Goal: Communication & Community: Answer question/provide support

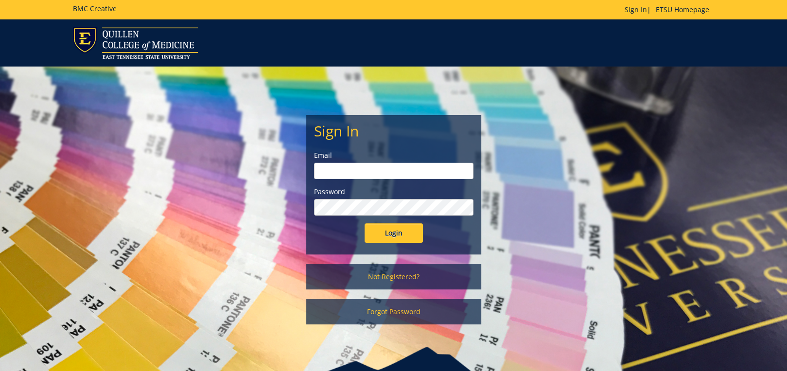
type input "[EMAIL_ADDRESS][DOMAIN_NAME]"
click at [397, 234] on input "Login" at bounding box center [394, 233] width 58 height 19
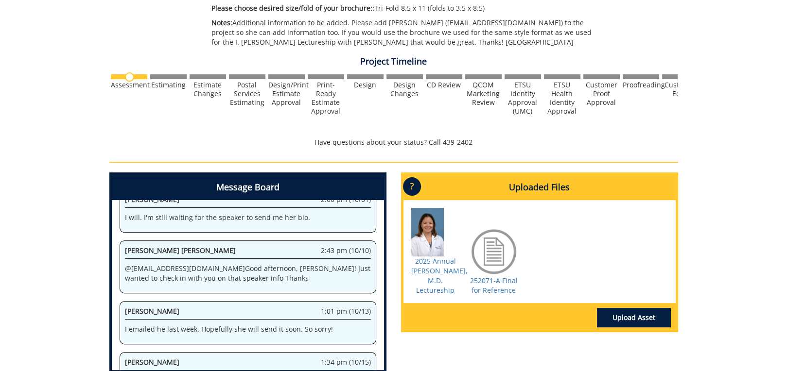
scroll to position [389, 0]
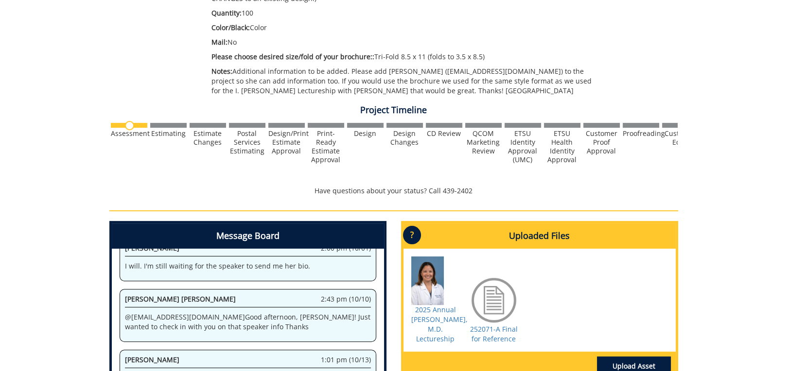
scroll to position [426, 0]
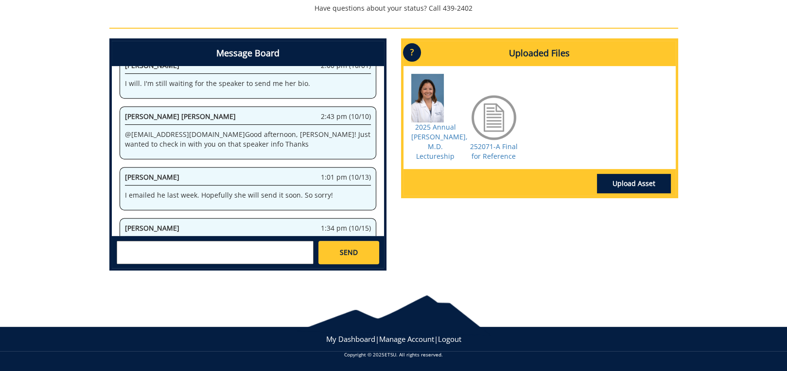
click at [174, 253] on textarea at bounding box center [215, 252] width 197 height 23
type textarea "I sure will. I just emailed her again."
click at [341, 253] on span "SEND" at bounding box center [349, 253] width 18 height 10
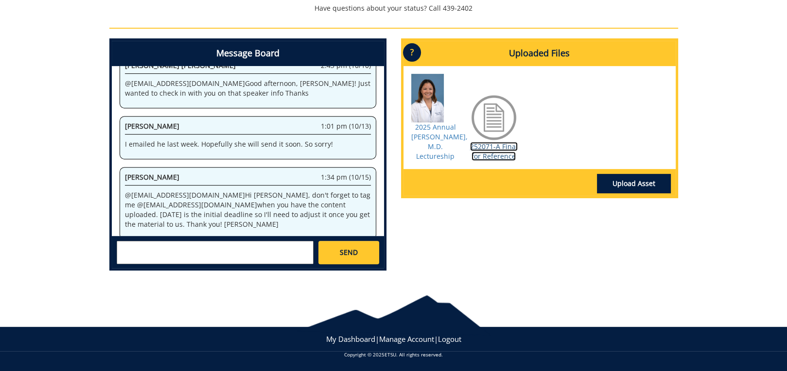
click at [495, 154] on link "252071-A Final for Reference" at bounding box center [494, 151] width 48 height 19
